Goal: Task Accomplishment & Management: Complete application form

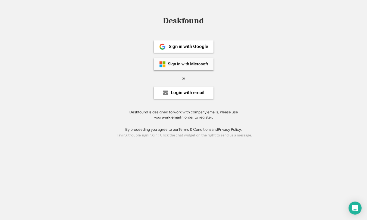
click at [198, 67] on div "Sign in with Microsoft" at bounding box center [184, 64] width 60 height 12
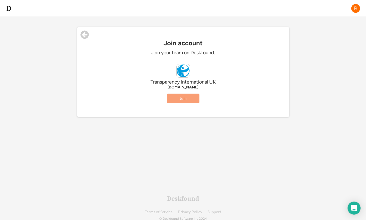
click at [188, 96] on button "Join" at bounding box center [183, 99] width 33 height 10
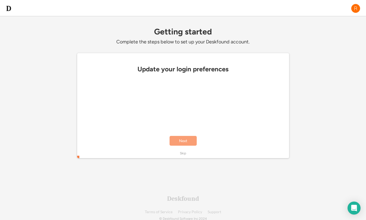
click at [182, 141] on button "Next" at bounding box center [182, 141] width 27 height 10
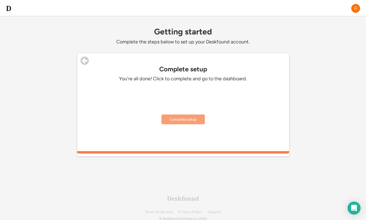
click at [191, 122] on button "Complete setup" at bounding box center [182, 120] width 43 height 10
